Goal: Task Accomplishment & Management: Manage account settings

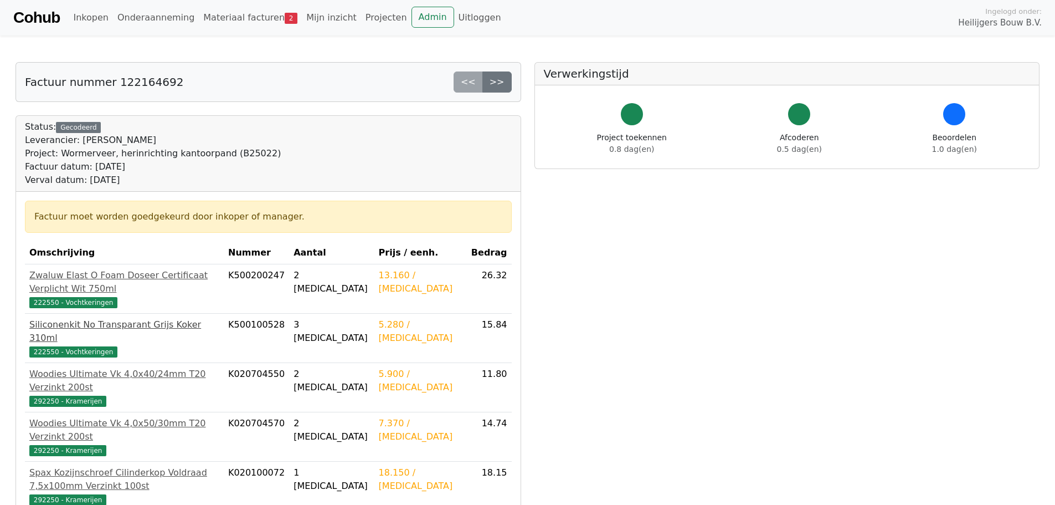
scroll to position [240, 0]
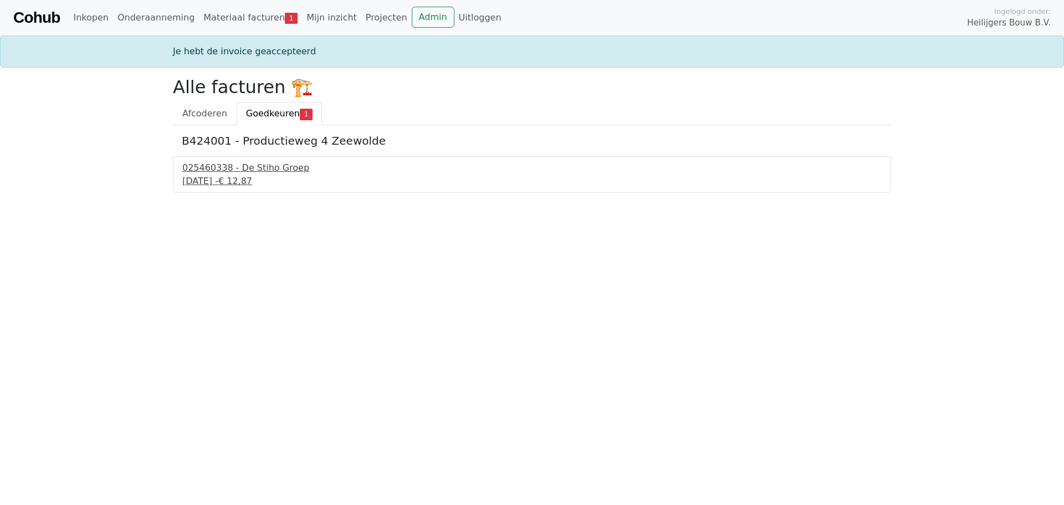
click at [242, 180] on div "18 september 2025 - € 12,87" at bounding box center [531, 181] width 699 height 13
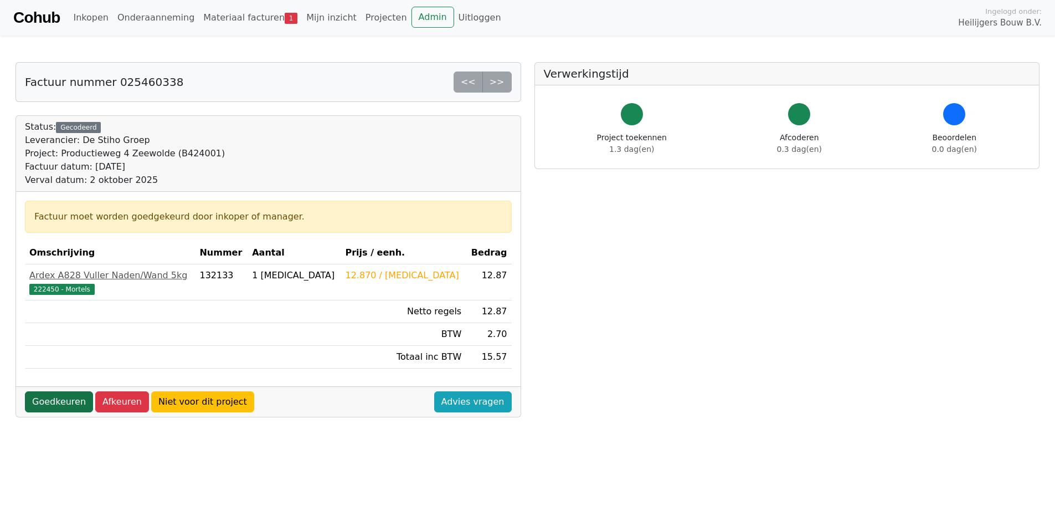
click at [61, 397] on link "Goedkeuren" at bounding box center [59, 401] width 68 height 21
